Goal: Use online tool/utility

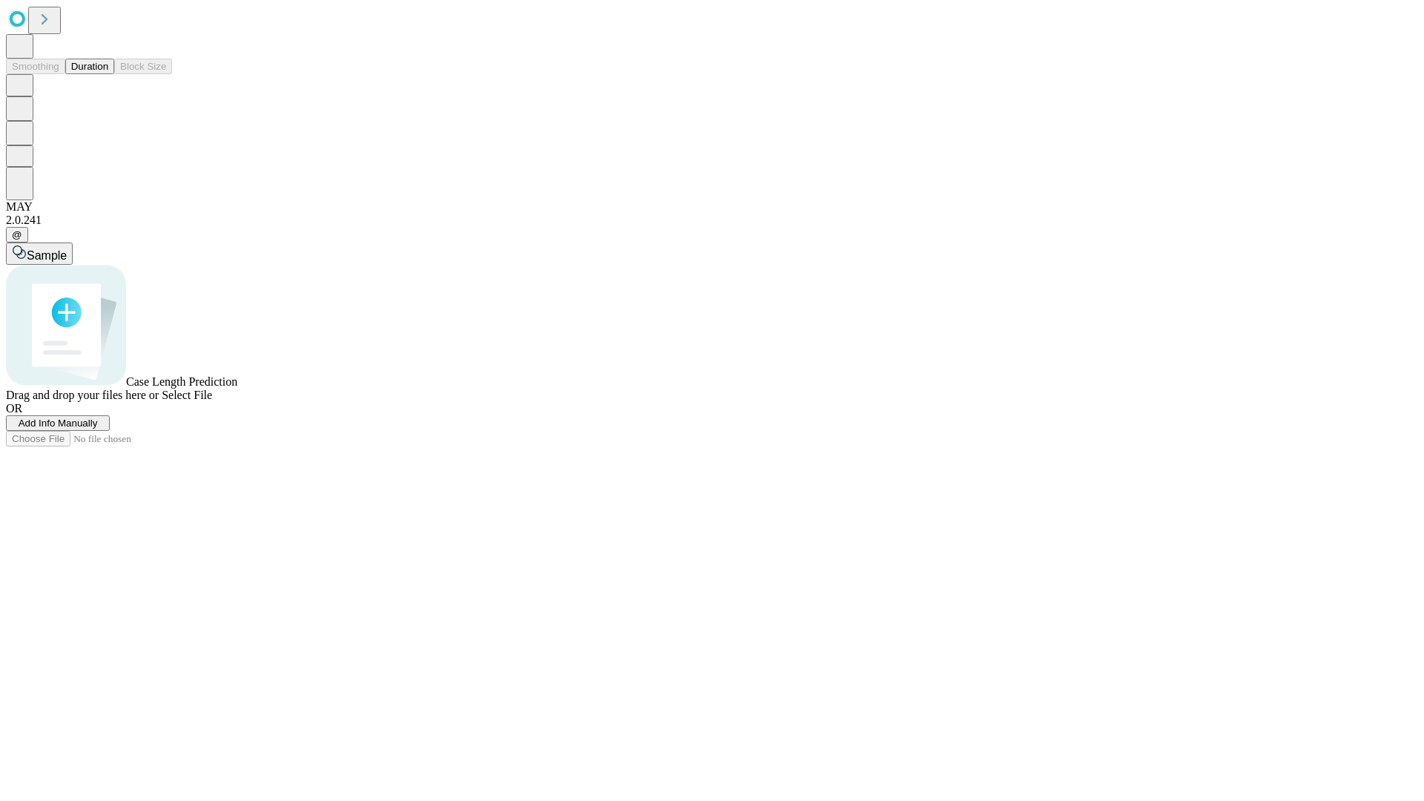
click at [108, 74] on button "Duration" at bounding box center [89, 67] width 49 height 16
click at [212, 401] on span "Select File" at bounding box center [187, 395] width 50 height 13
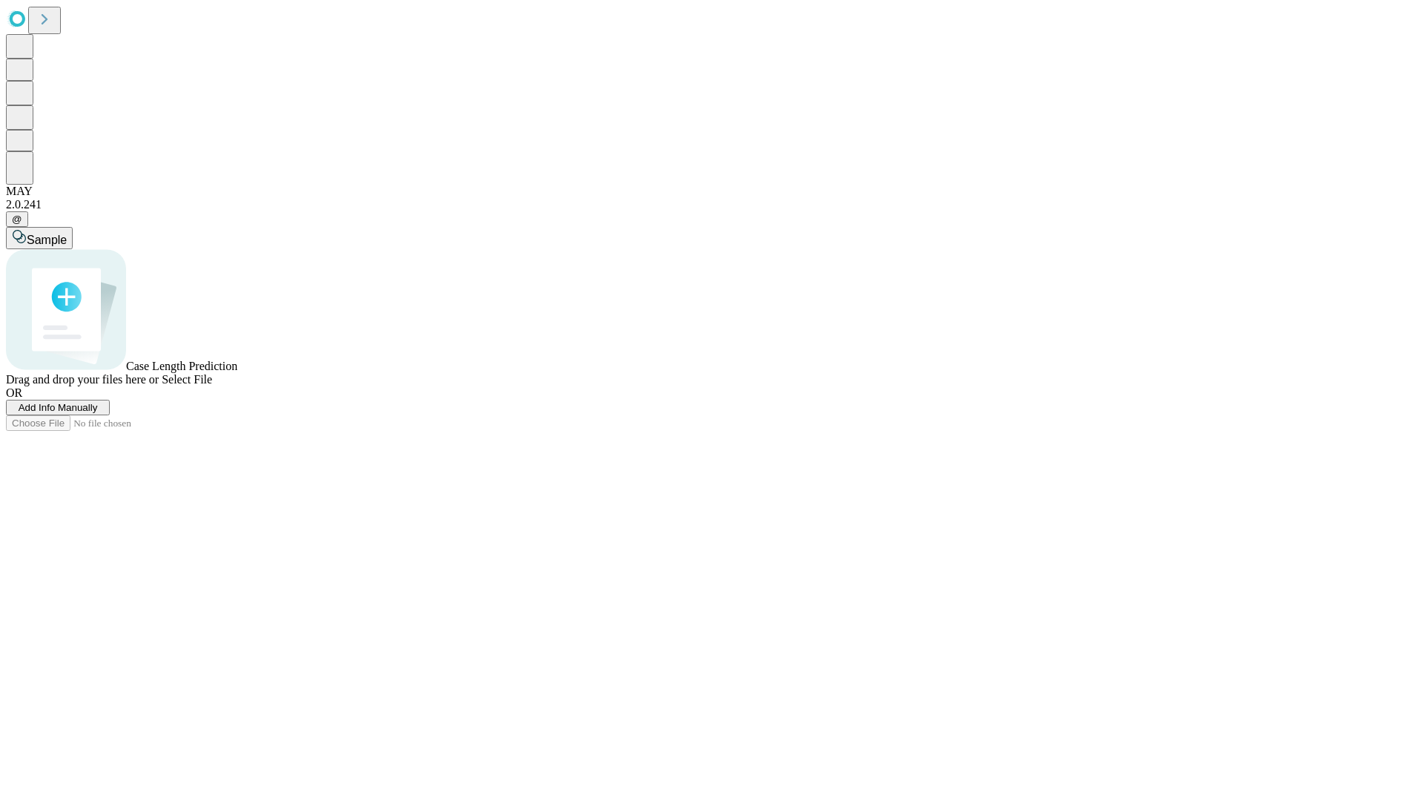
click at [212, 386] on span "Select File" at bounding box center [187, 379] width 50 height 13
